Goal: Participate in discussion: Engage in conversation with other users on a specific topic

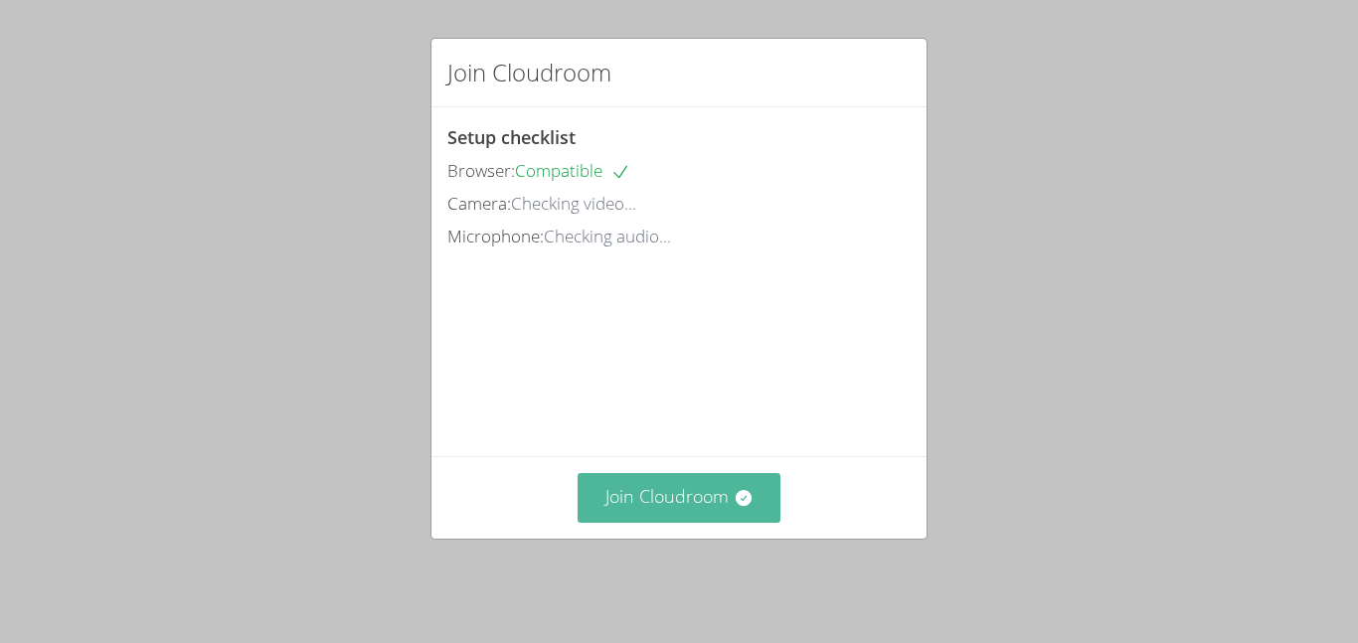
click at [667, 509] on button "Join Cloudroom" at bounding box center [679, 497] width 204 height 49
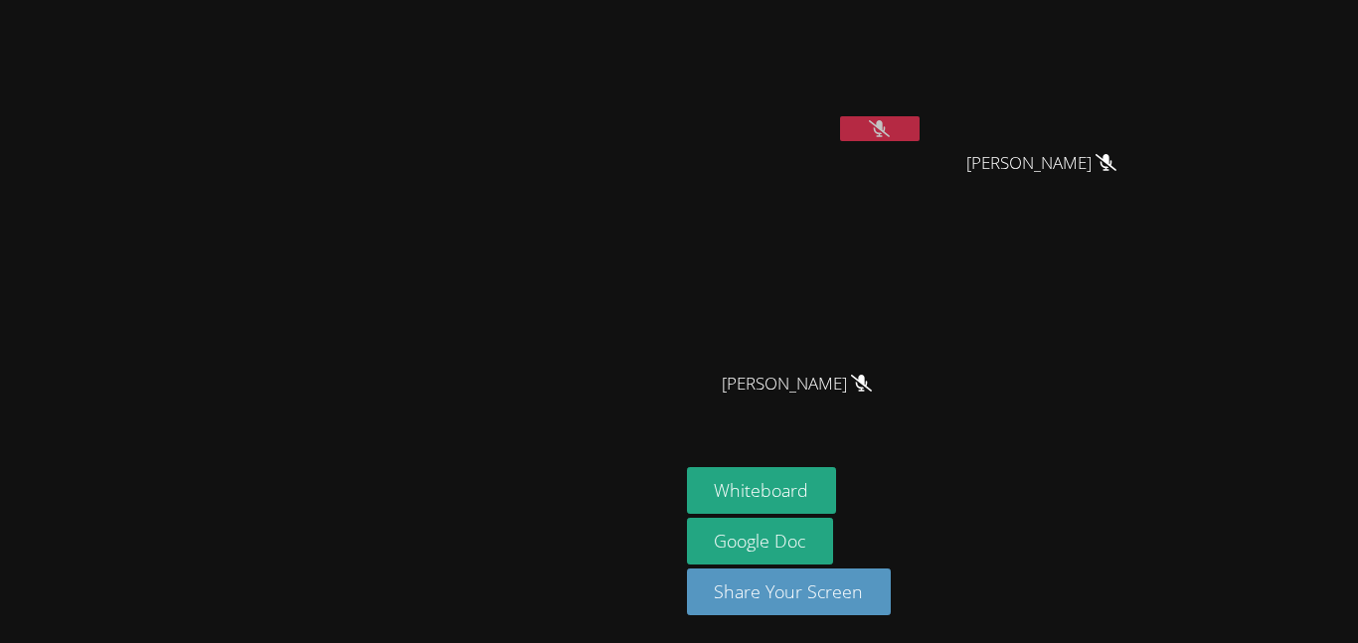
click at [919, 118] on button at bounding box center [880, 128] width 80 height 25
click at [837, 492] on button "Whiteboard" at bounding box center [762, 490] width 150 height 47
click at [890, 129] on icon at bounding box center [879, 128] width 21 height 17
click at [886, 129] on icon at bounding box center [880, 128] width 12 height 17
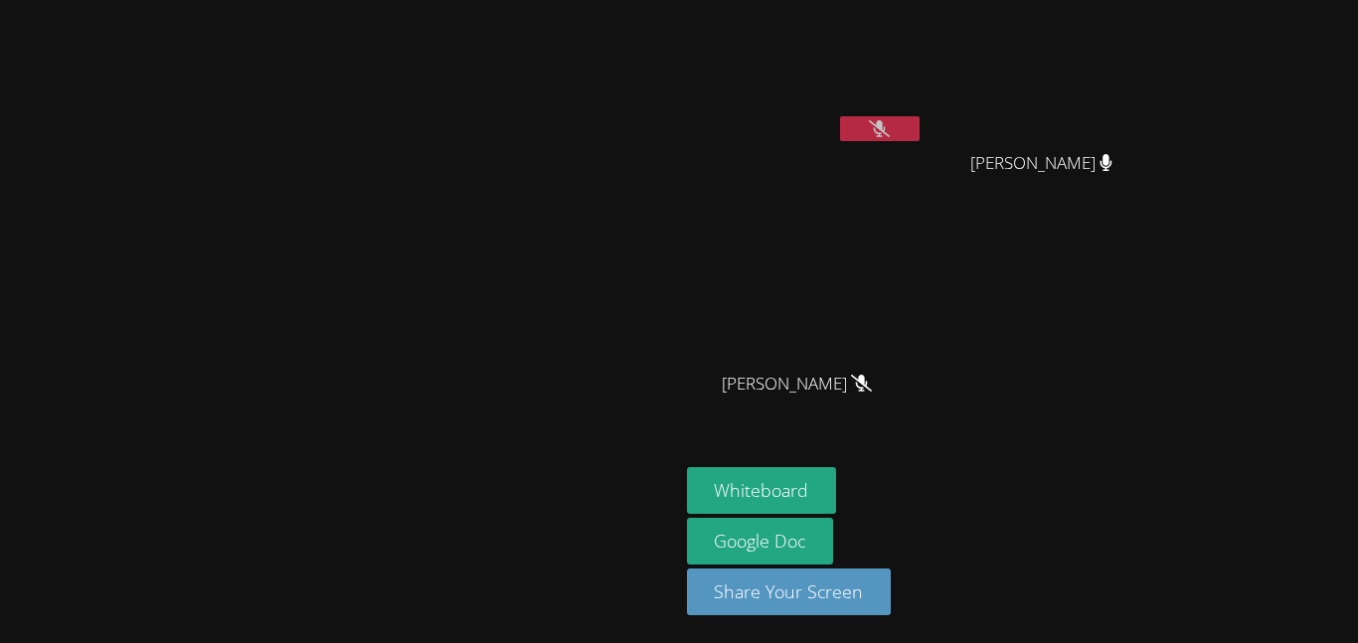
click at [919, 139] on button at bounding box center [880, 128] width 80 height 25
click at [919, 142] on div at bounding box center [880, 131] width 80 height 30
click at [919, 139] on button at bounding box center [880, 128] width 80 height 25
click at [886, 122] on icon at bounding box center [880, 128] width 12 height 17
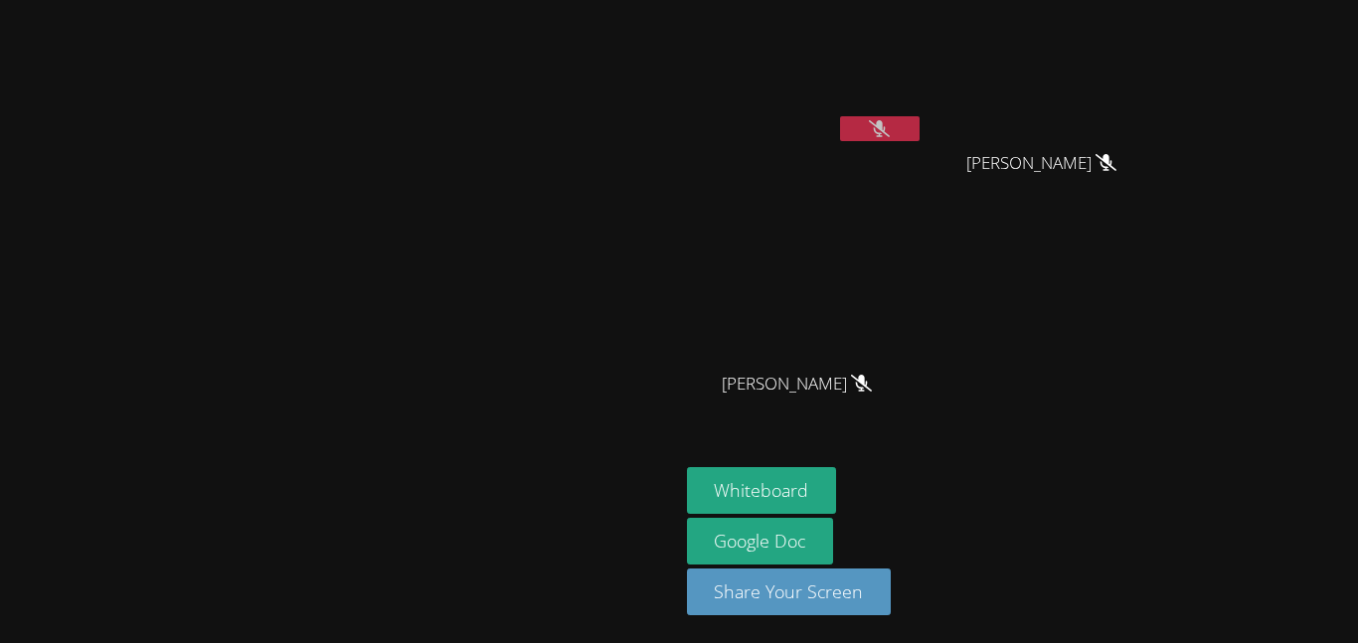
click at [919, 119] on button at bounding box center [880, 128] width 80 height 25
click at [919, 125] on button at bounding box center [880, 128] width 80 height 25
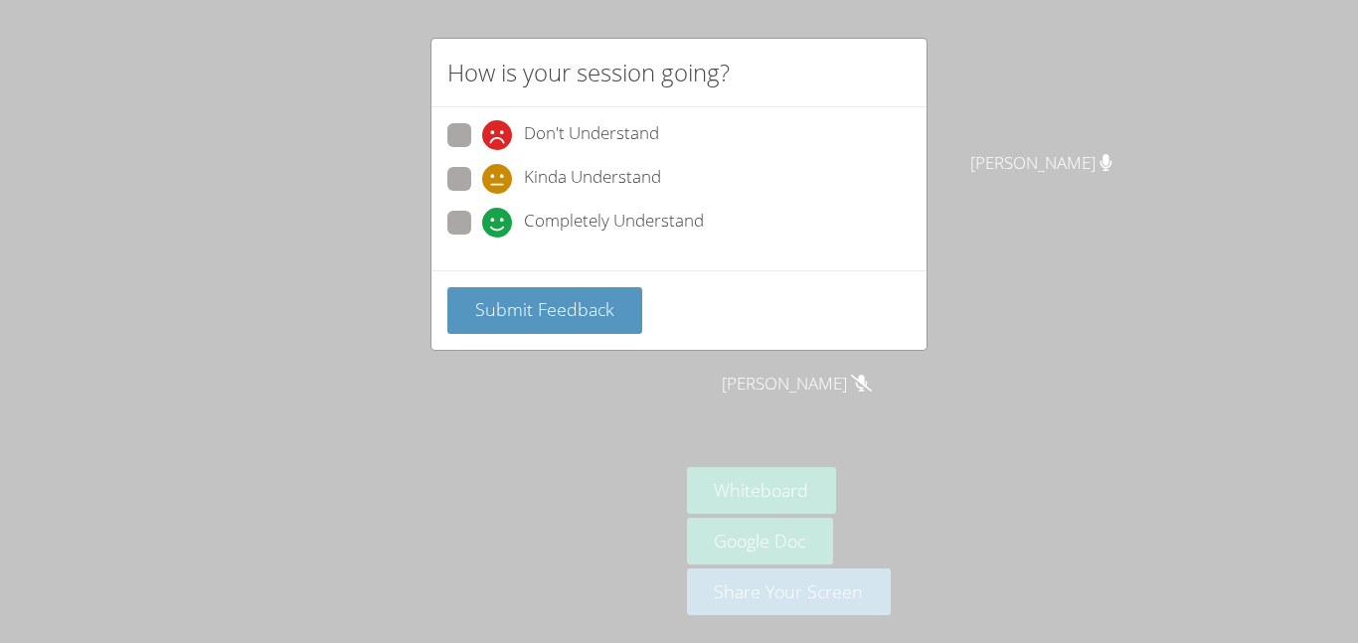
click at [512, 225] on div "Completely Understand" at bounding box center [593, 223] width 222 height 30
click at [499, 225] on input "Completely Understand" at bounding box center [490, 219] width 17 height 17
radio input "true"
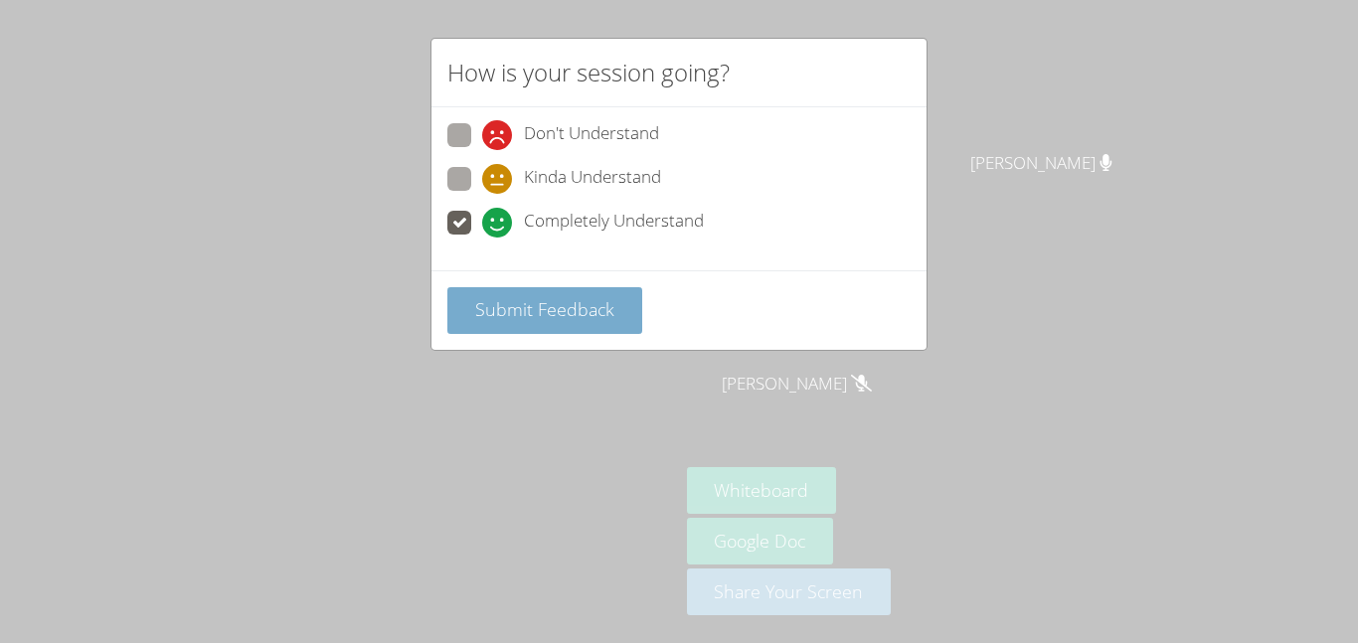
click at [521, 313] on span "Submit Feedback" at bounding box center [544, 309] width 139 height 24
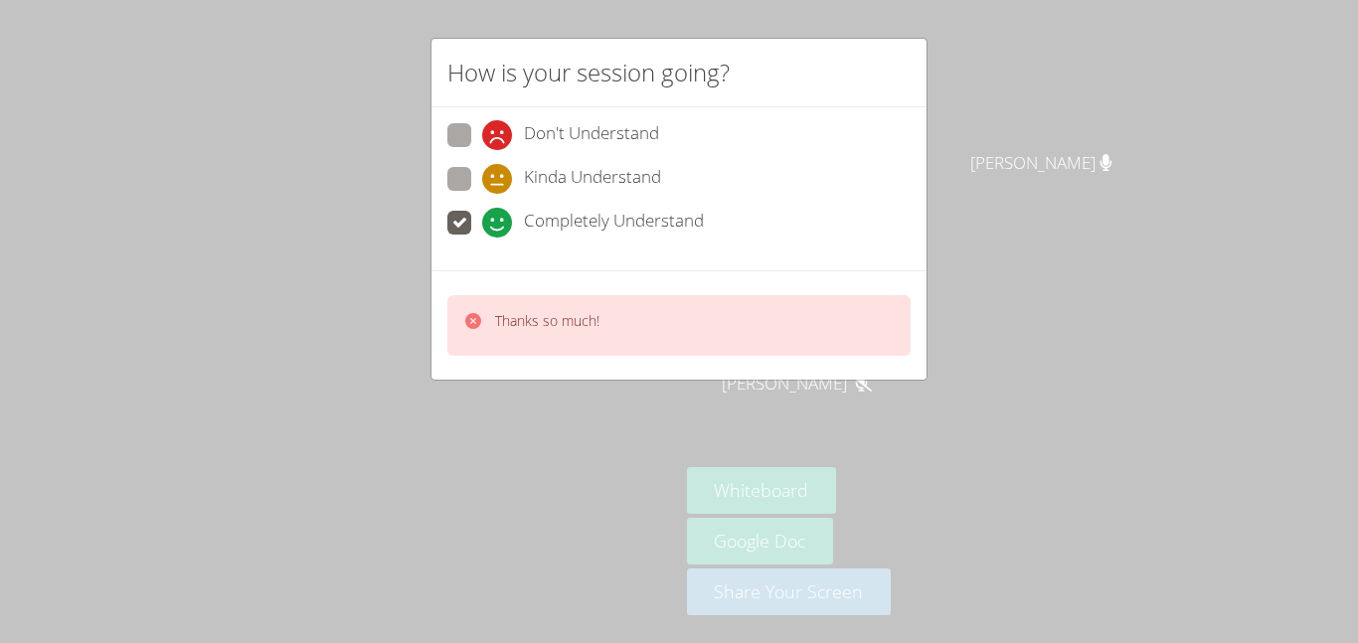
click at [541, 166] on span "Kinda Understand" at bounding box center [592, 179] width 137 height 30
click at [499, 167] on input "Kinda Understand" at bounding box center [490, 175] width 17 height 17
radio input "true"
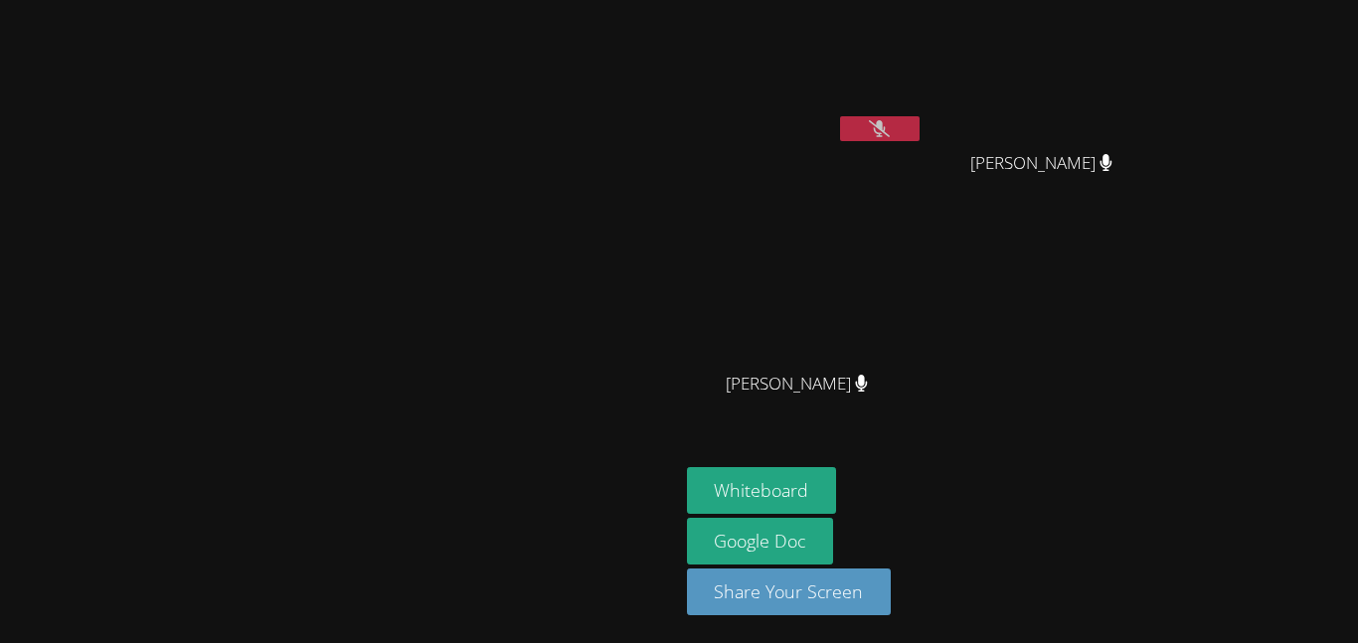
click at [890, 124] on icon at bounding box center [879, 128] width 21 height 17
click at [886, 124] on icon at bounding box center [880, 128] width 12 height 17
click at [890, 128] on icon at bounding box center [879, 128] width 21 height 17
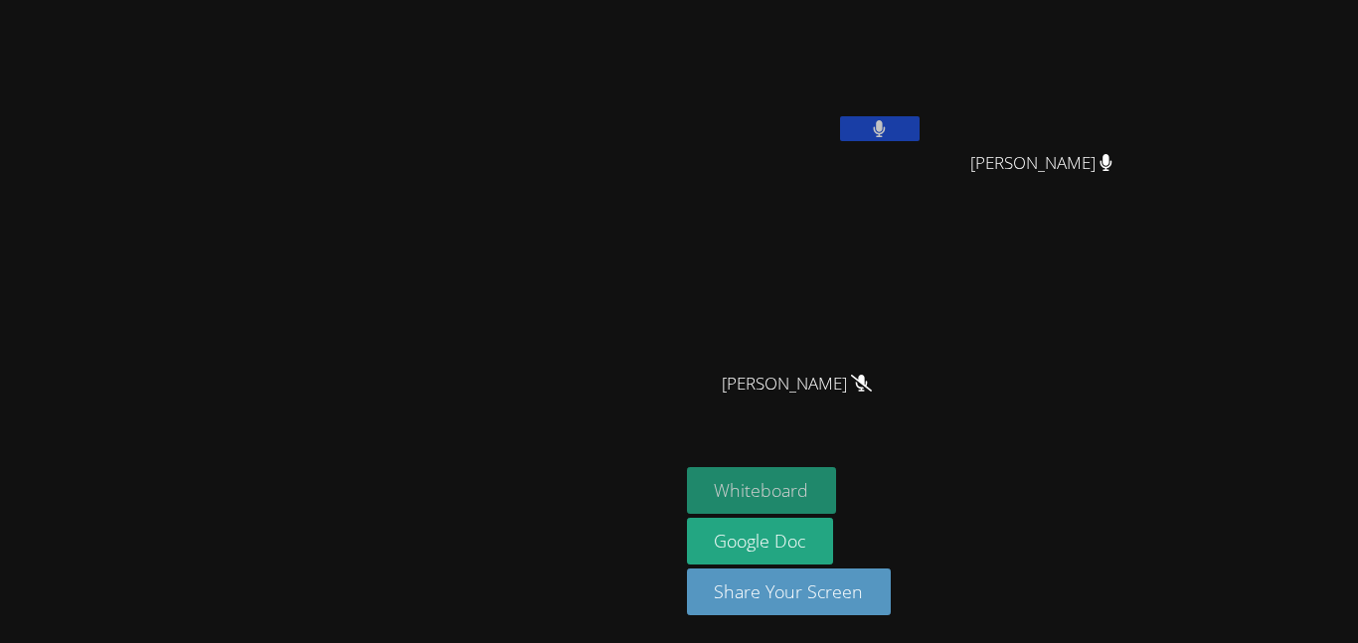
click at [837, 478] on button "Whiteboard" at bounding box center [762, 490] width 150 height 47
click at [919, 122] on button at bounding box center [880, 128] width 80 height 25
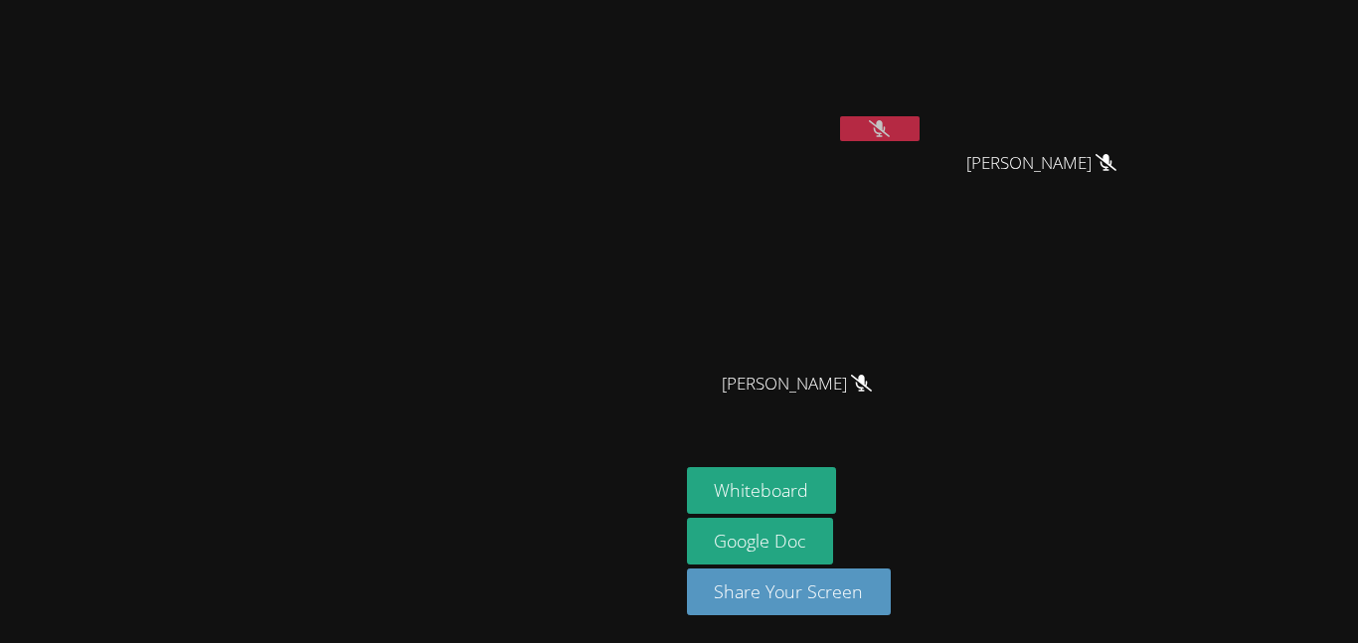
click at [919, 133] on button at bounding box center [880, 128] width 80 height 25
click at [890, 123] on icon at bounding box center [879, 128] width 21 height 17
click at [886, 123] on icon at bounding box center [880, 128] width 12 height 17
click at [919, 128] on button at bounding box center [880, 128] width 80 height 25
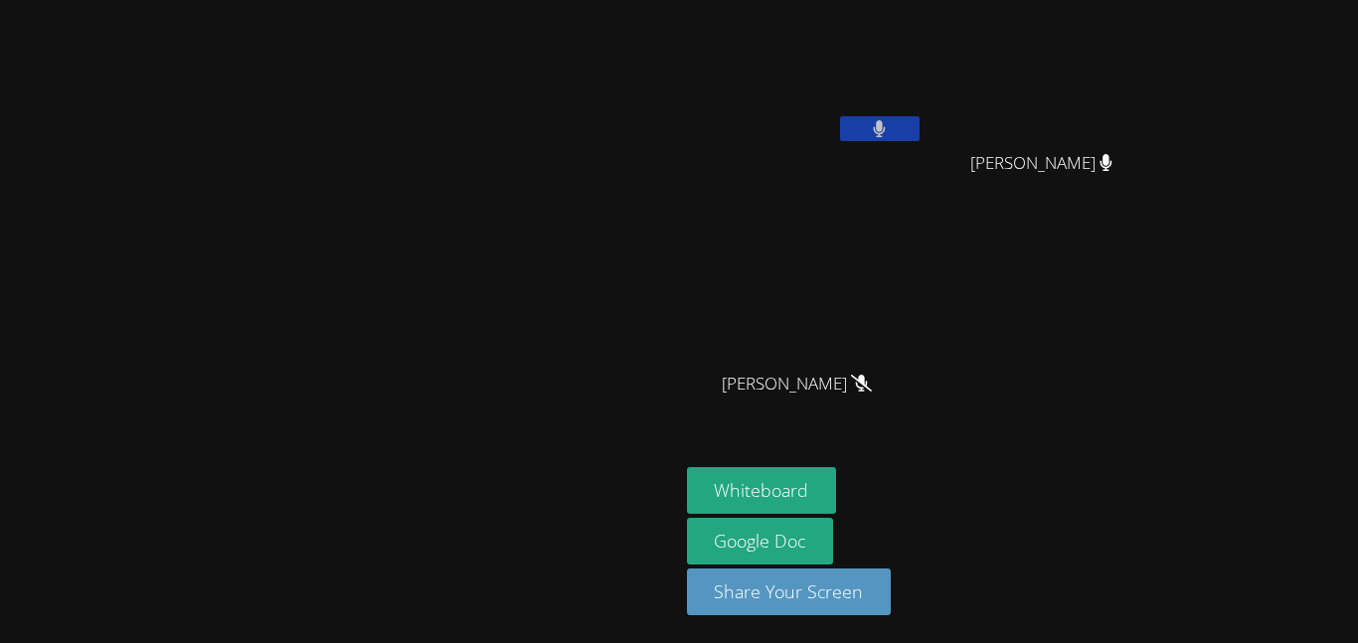
click at [919, 128] on button at bounding box center [880, 128] width 80 height 25
click at [890, 121] on icon at bounding box center [879, 128] width 21 height 17
click at [886, 126] on icon at bounding box center [880, 128] width 12 height 17
click at [919, 125] on button at bounding box center [880, 128] width 80 height 25
click at [919, 129] on button at bounding box center [880, 128] width 80 height 25
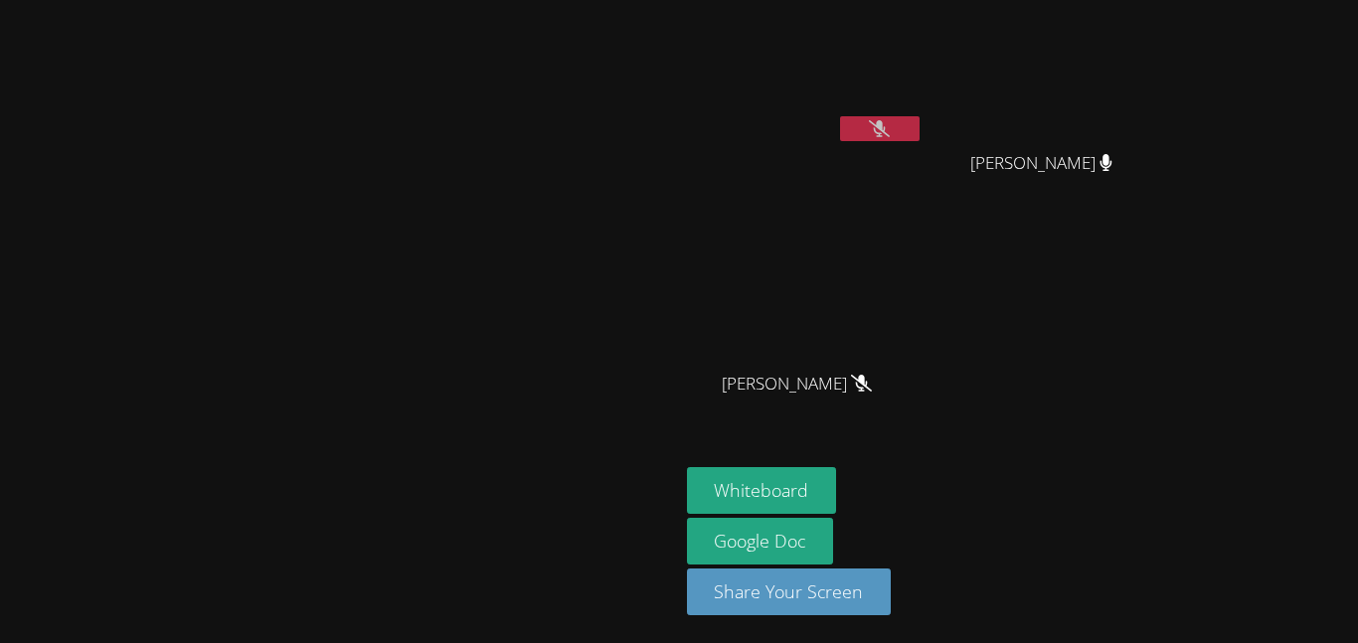
click at [919, 116] on button at bounding box center [880, 128] width 80 height 25
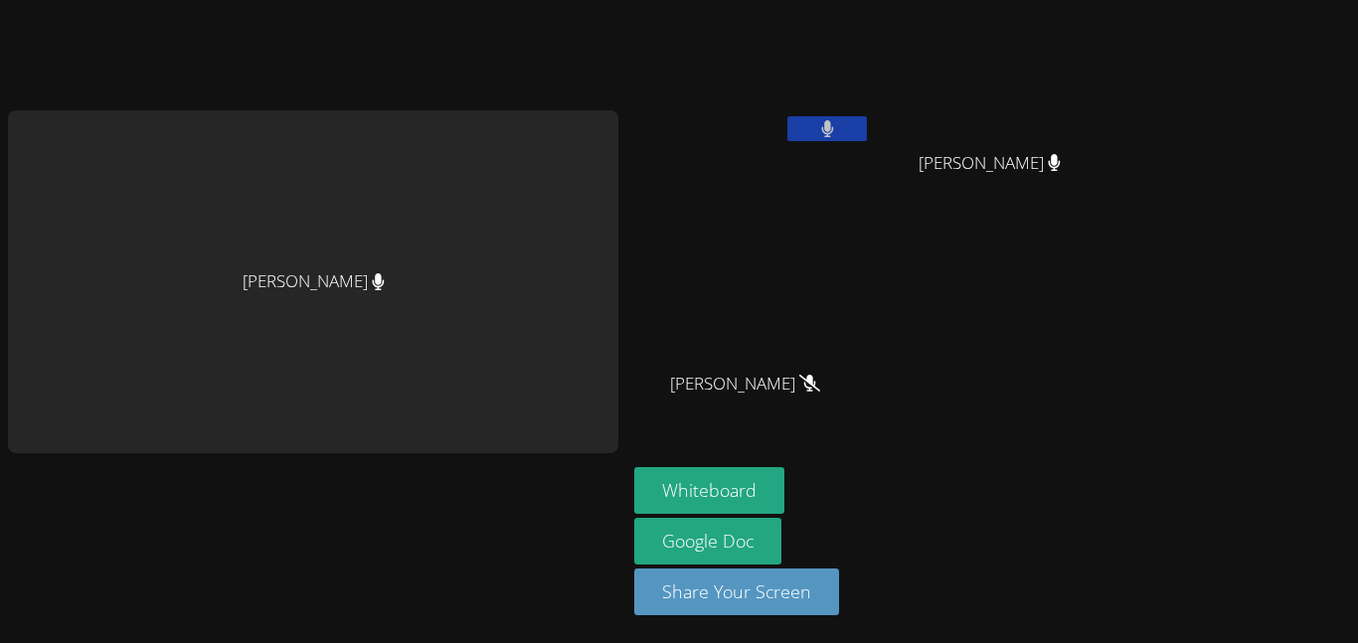
click at [847, 121] on button at bounding box center [827, 128] width 80 height 25
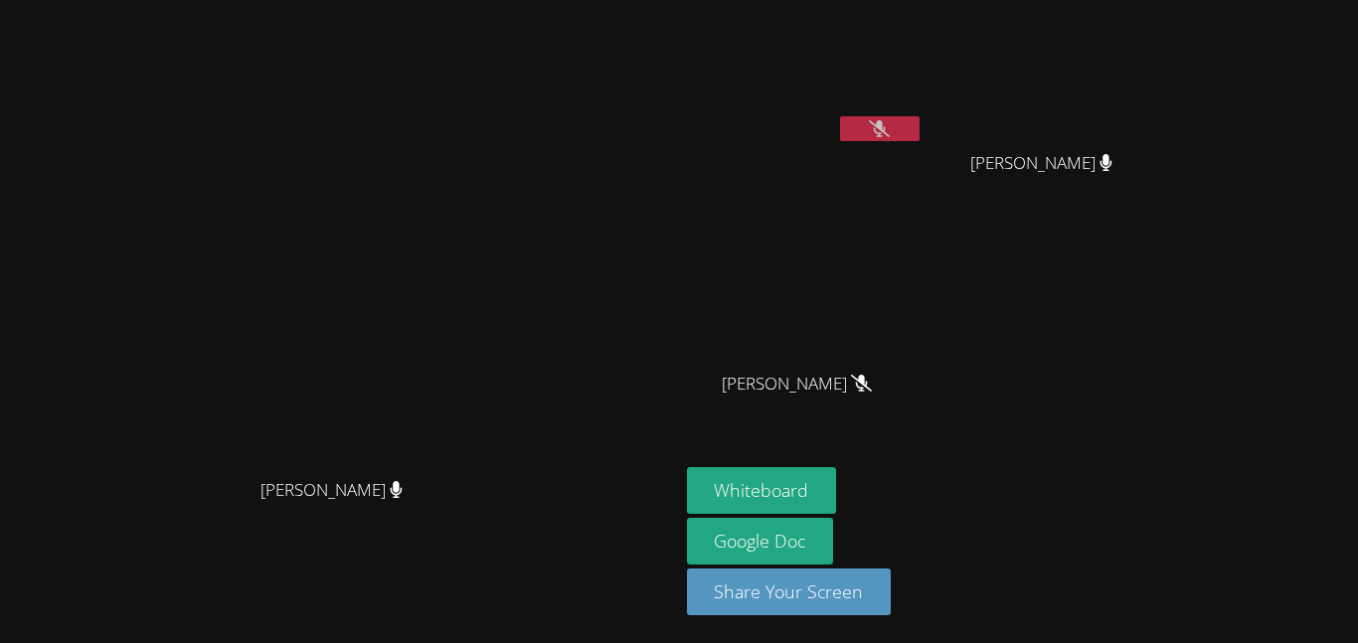
click at [890, 132] on icon at bounding box center [879, 128] width 21 height 17
